Goal: Task Accomplishment & Management: Manage account settings

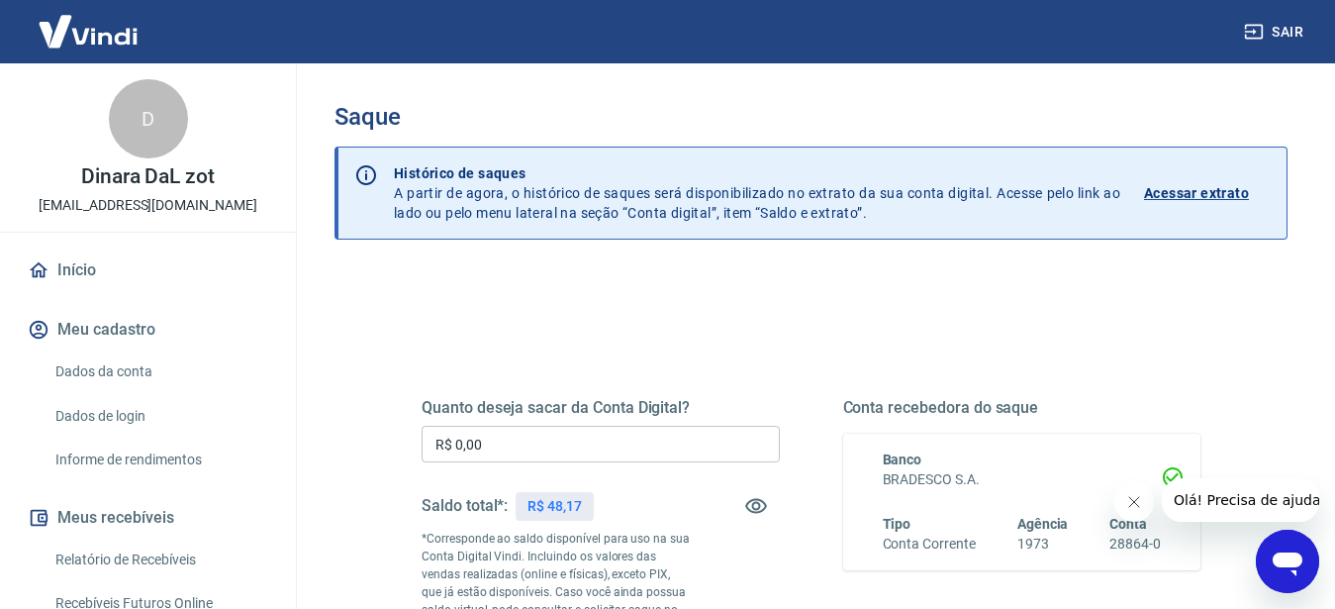
click at [519, 429] on input "R$ 0,00" at bounding box center [601, 444] width 358 height 37
click at [585, 450] on input "R$ 0,00" at bounding box center [601, 444] width 358 height 37
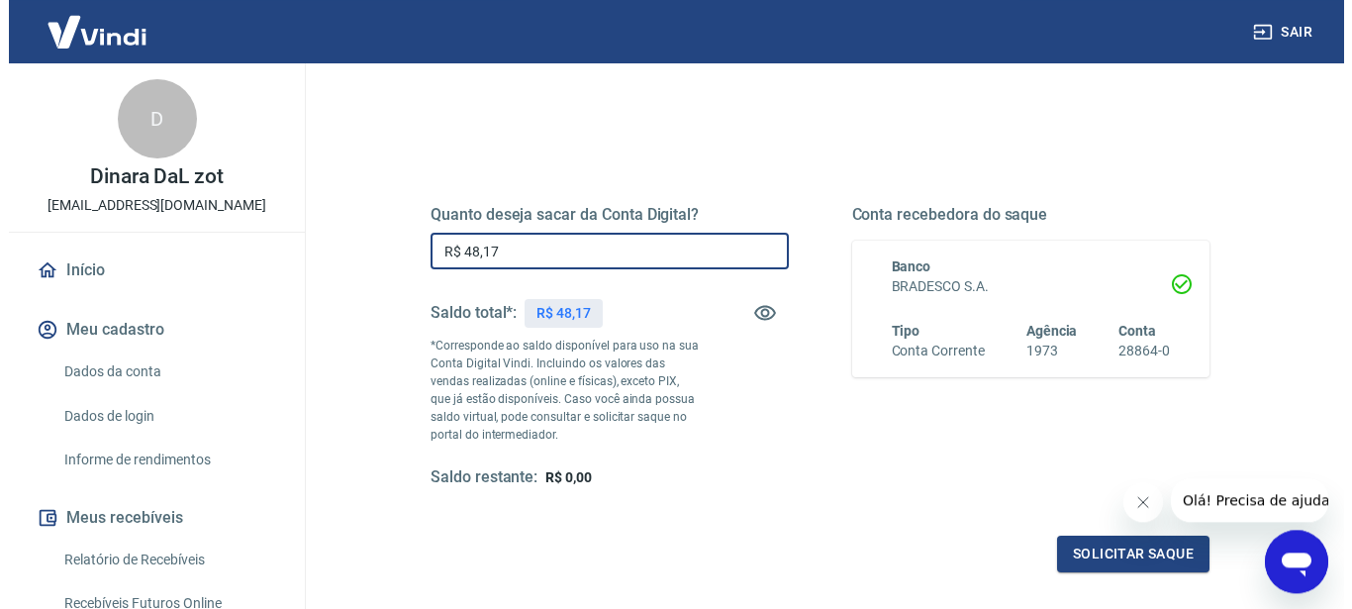
scroll to position [303, 0]
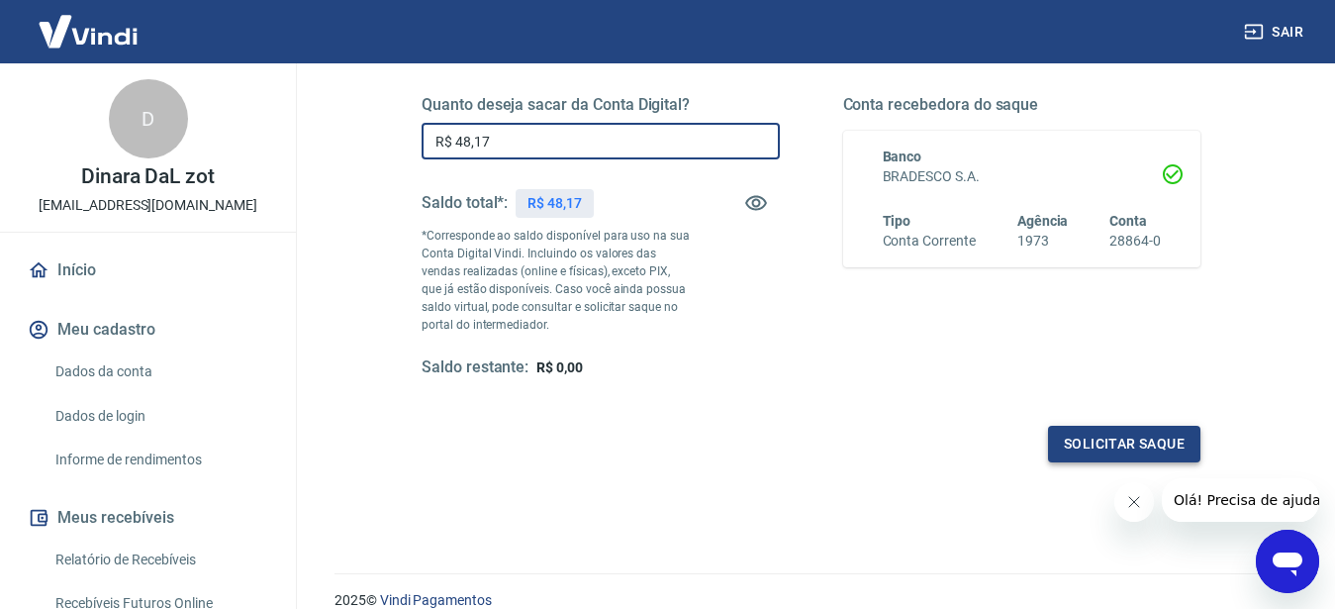
type input "R$ 48,17"
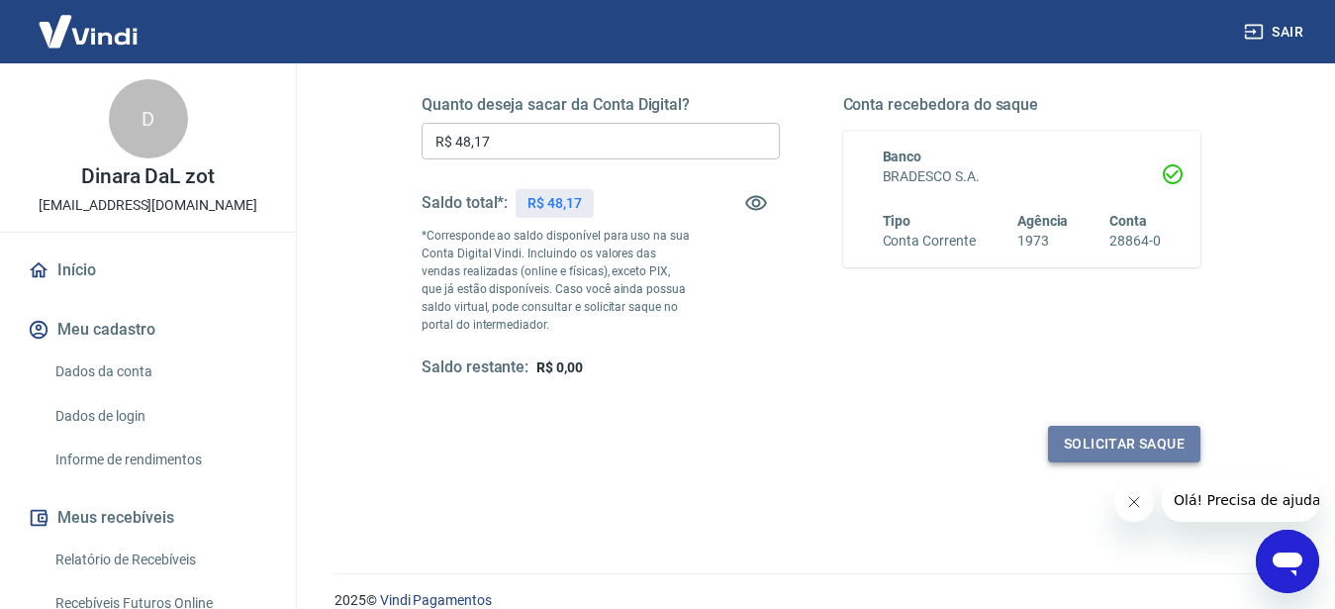
click at [1096, 451] on button "Solicitar saque" at bounding box center [1124, 444] width 152 height 37
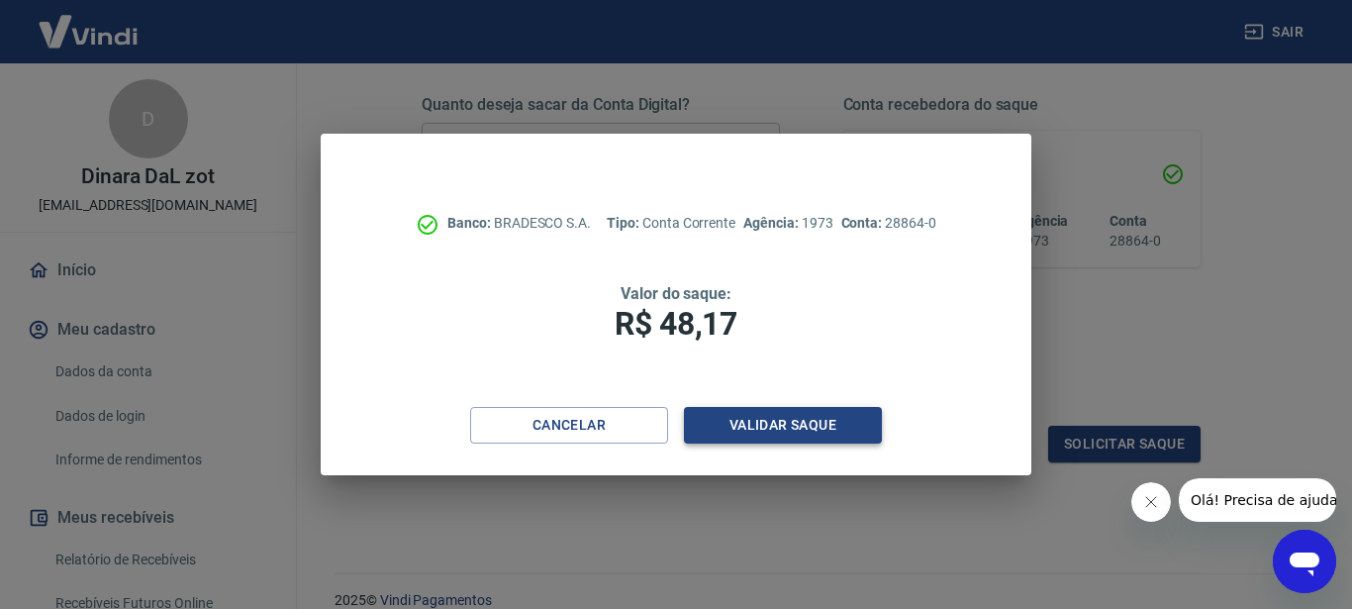
click at [806, 425] on button "Validar saque" at bounding box center [783, 425] width 198 height 37
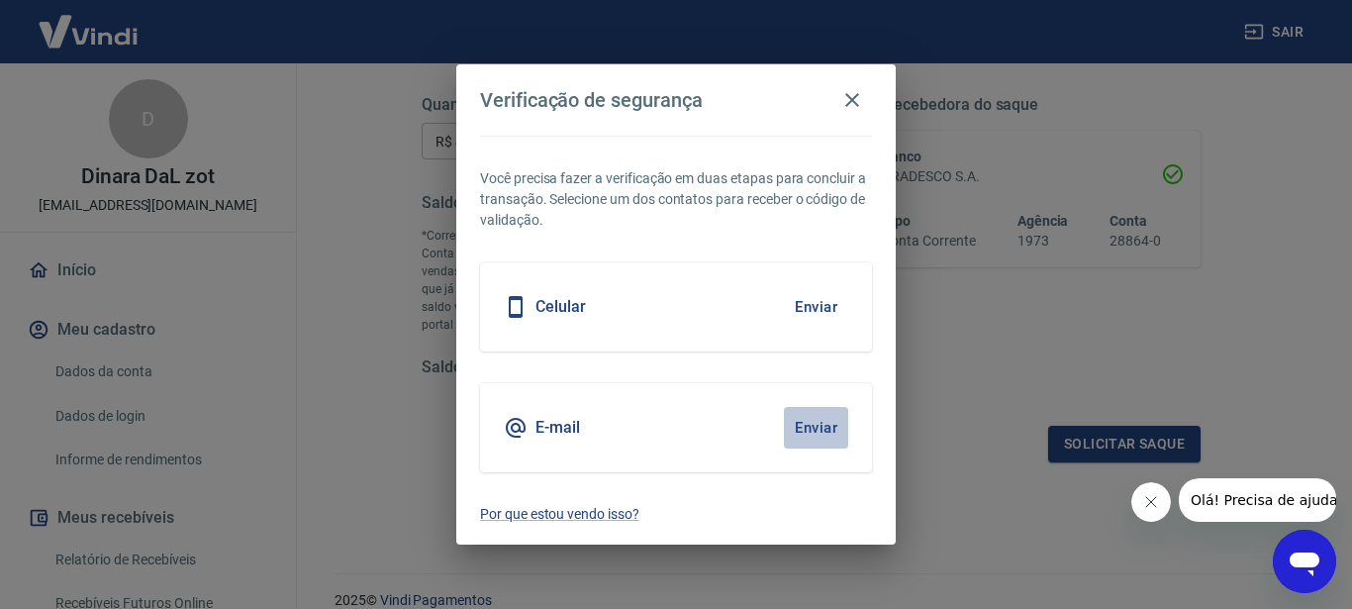
click at [828, 427] on button "Enviar" at bounding box center [816, 428] width 64 height 42
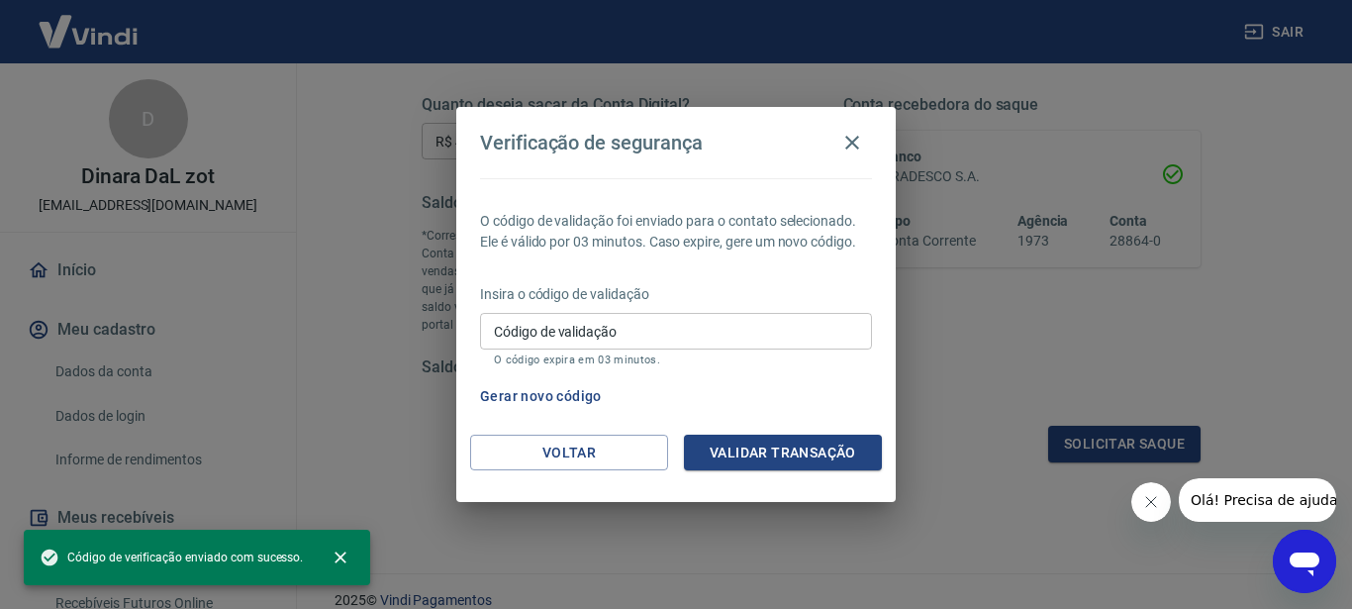
click at [608, 318] on input "Código de validação" at bounding box center [676, 331] width 392 height 37
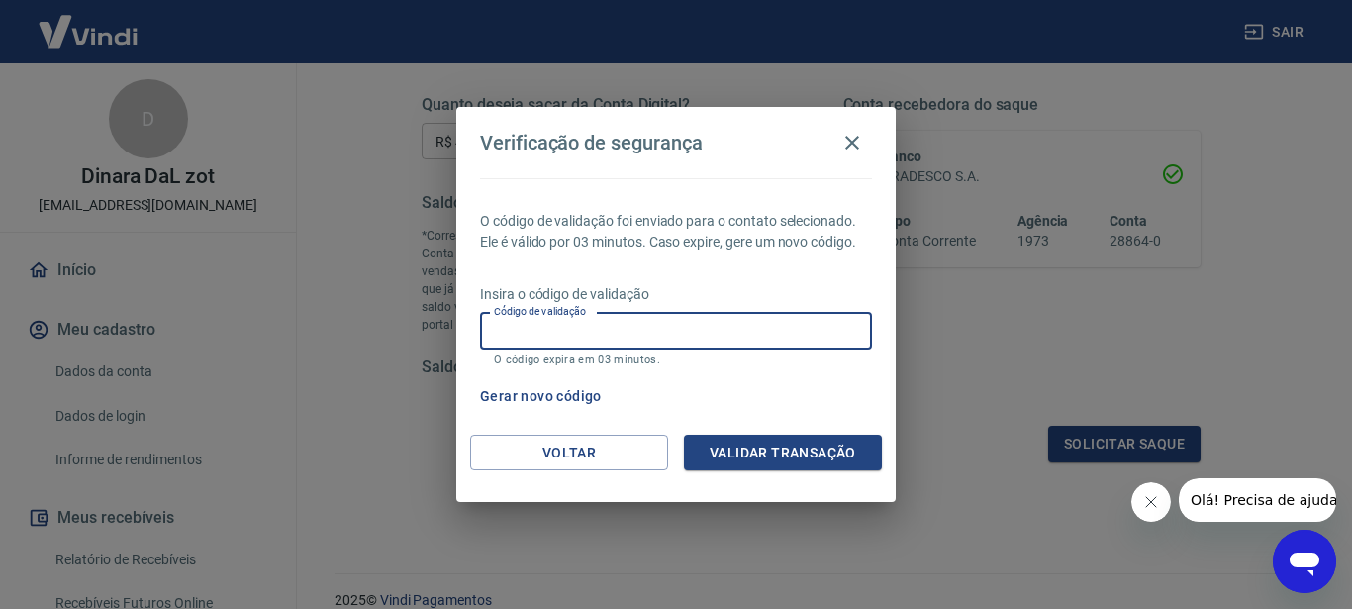
click at [610, 320] on input "Código de validação" at bounding box center [676, 331] width 392 height 37
type input "156555"
click at [772, 473] on div "Voltar Validar transação" at bounding box center [675, 469] width 439 height 68
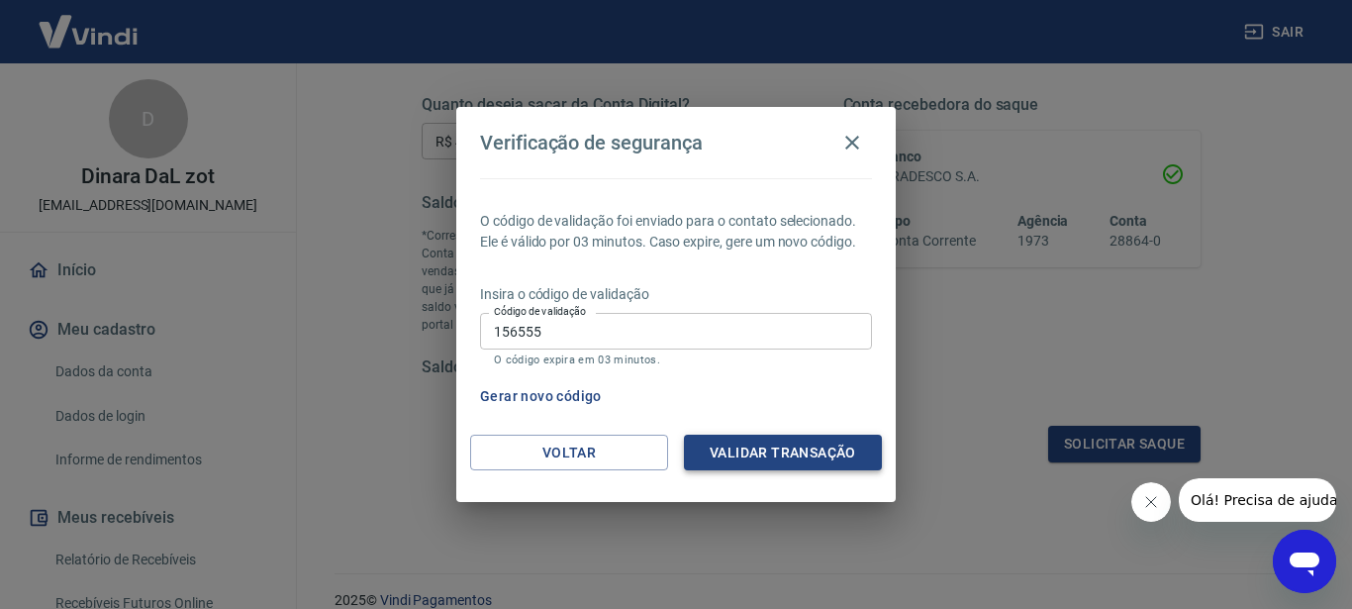
click at [773, 458] on button "Validar transação" at bounding box center [783, 453] width 198 height 37
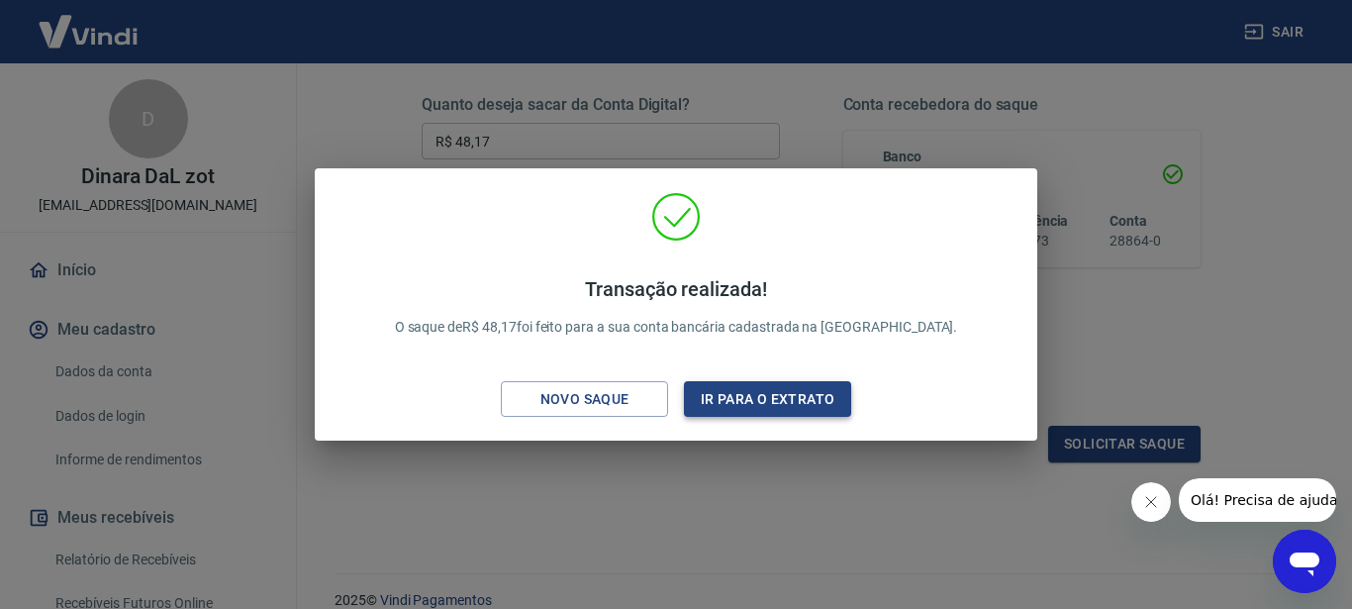
click at [728, 394] on button "Ir para o extrato" at bounding box center [767, 399] width 167 height 37
